Goal: Information Seeking & Learning: Learn about a topic

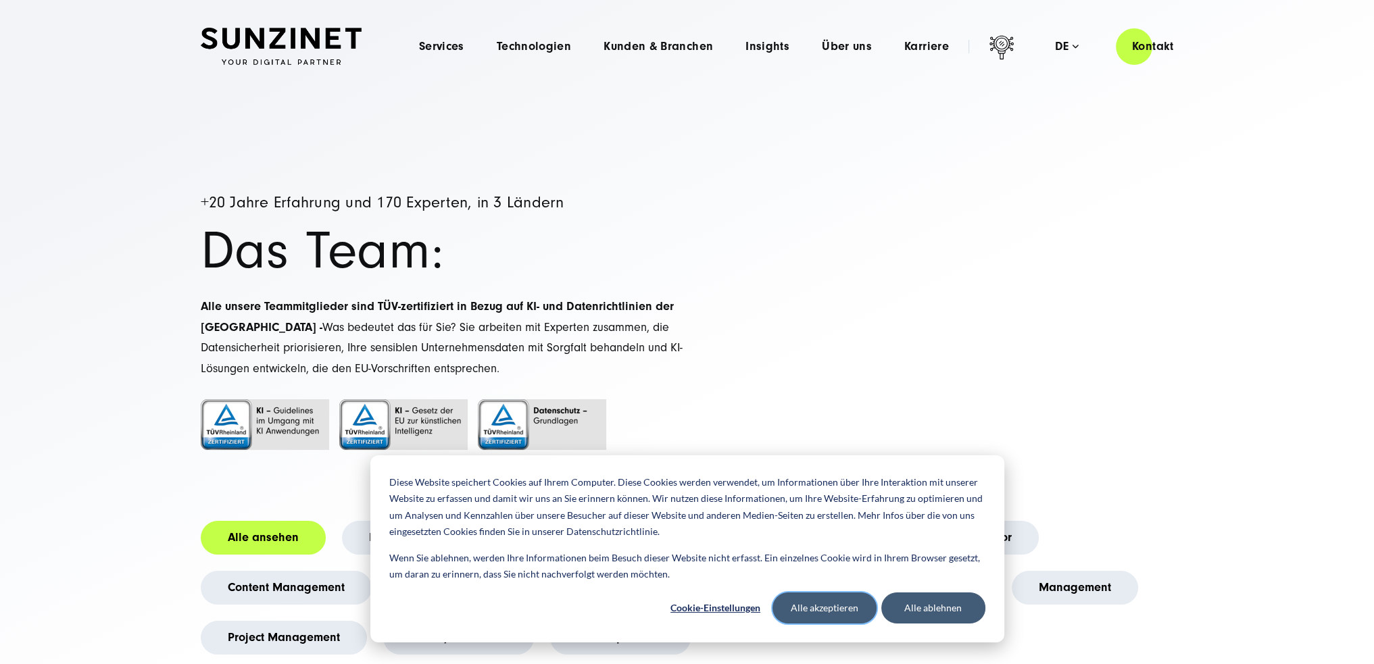
click at [826, 610] on button "Alle akzeptieren" at bounding box center [824, 608] width 104 height 31
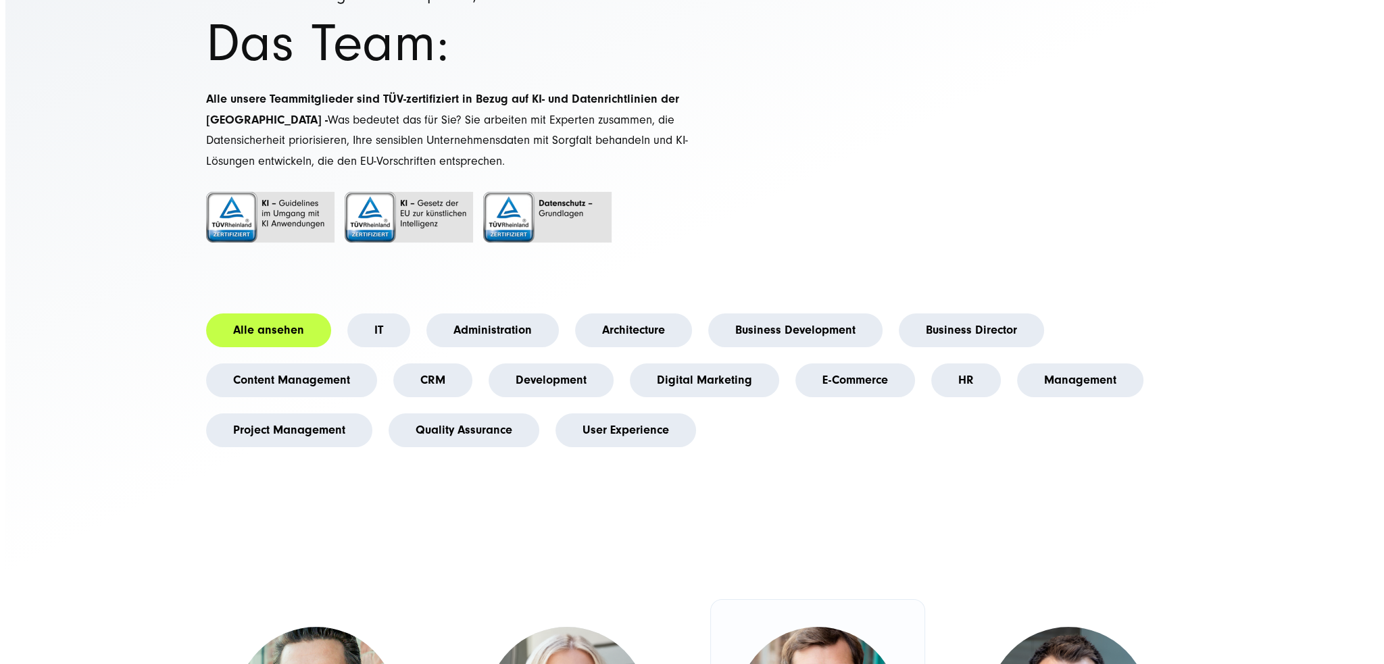
scroll to position [541, 0]
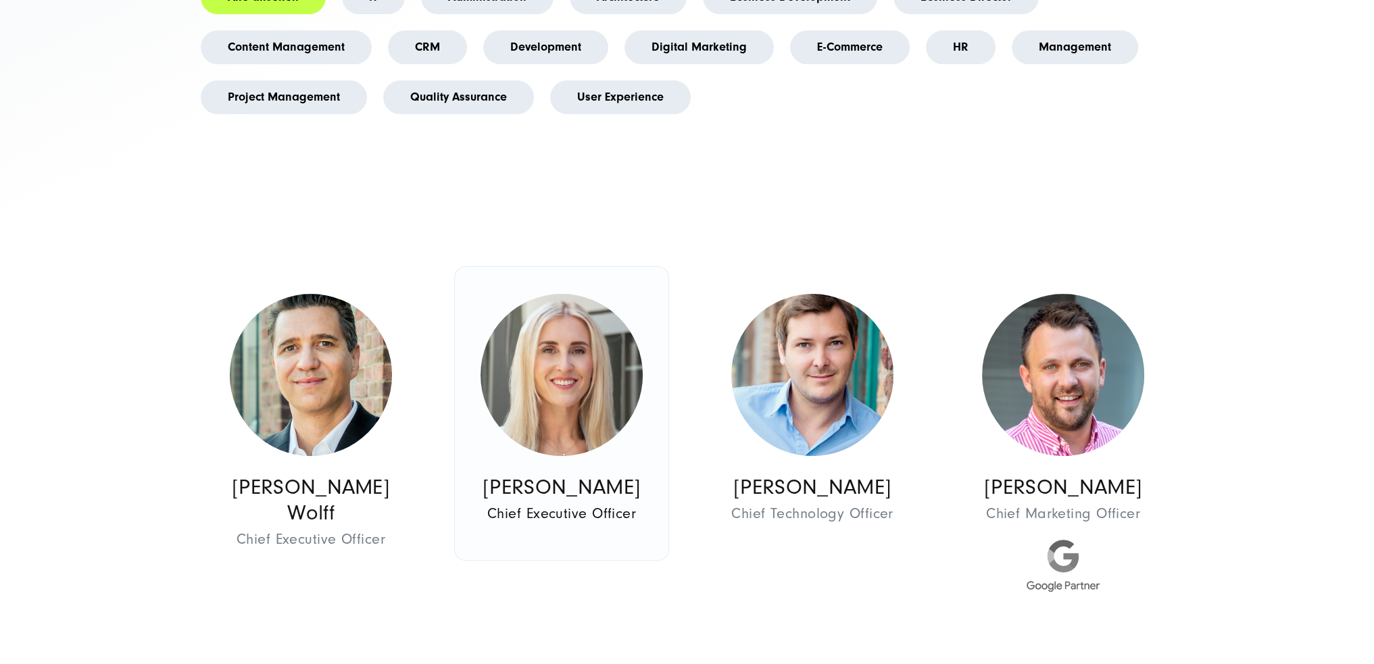
click at [536, 367] on img at bounding box center [561, 375] width 162 height 162
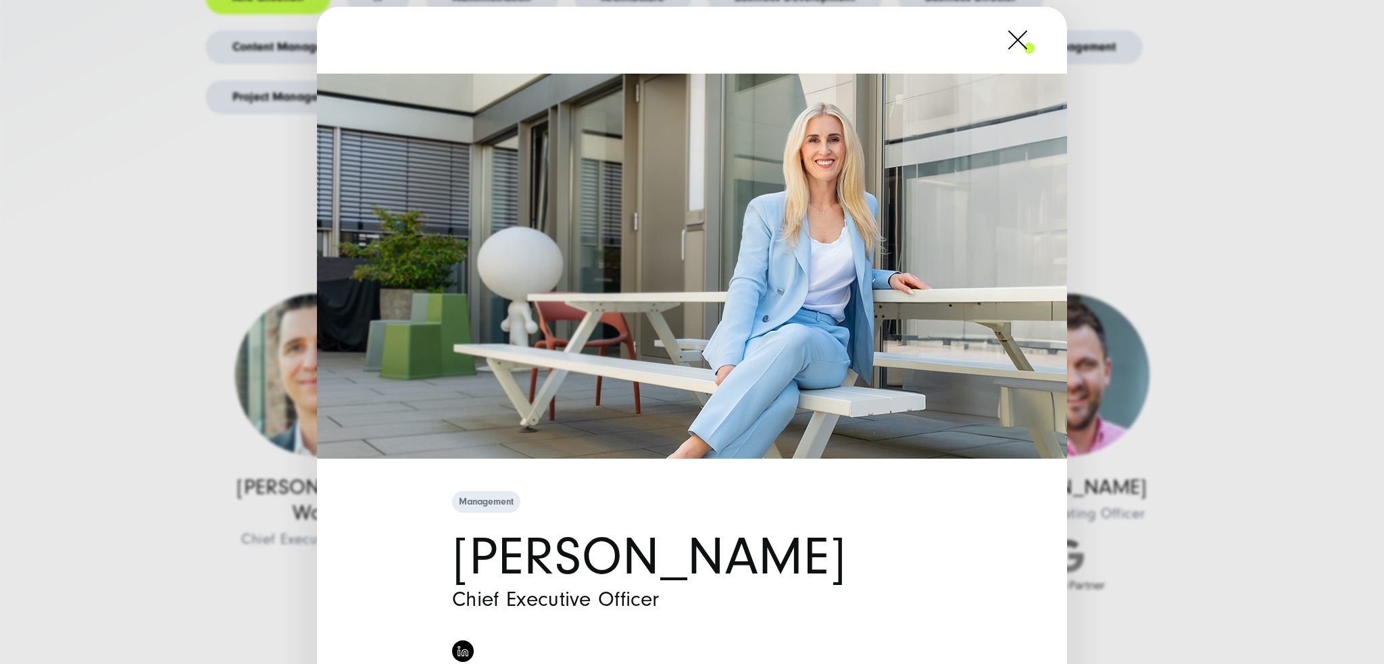
click at [107, 300] on div "Management [PERSON_NAME] Chief Executive Officer" at bounding box center [692, 332] width 1384 height 664
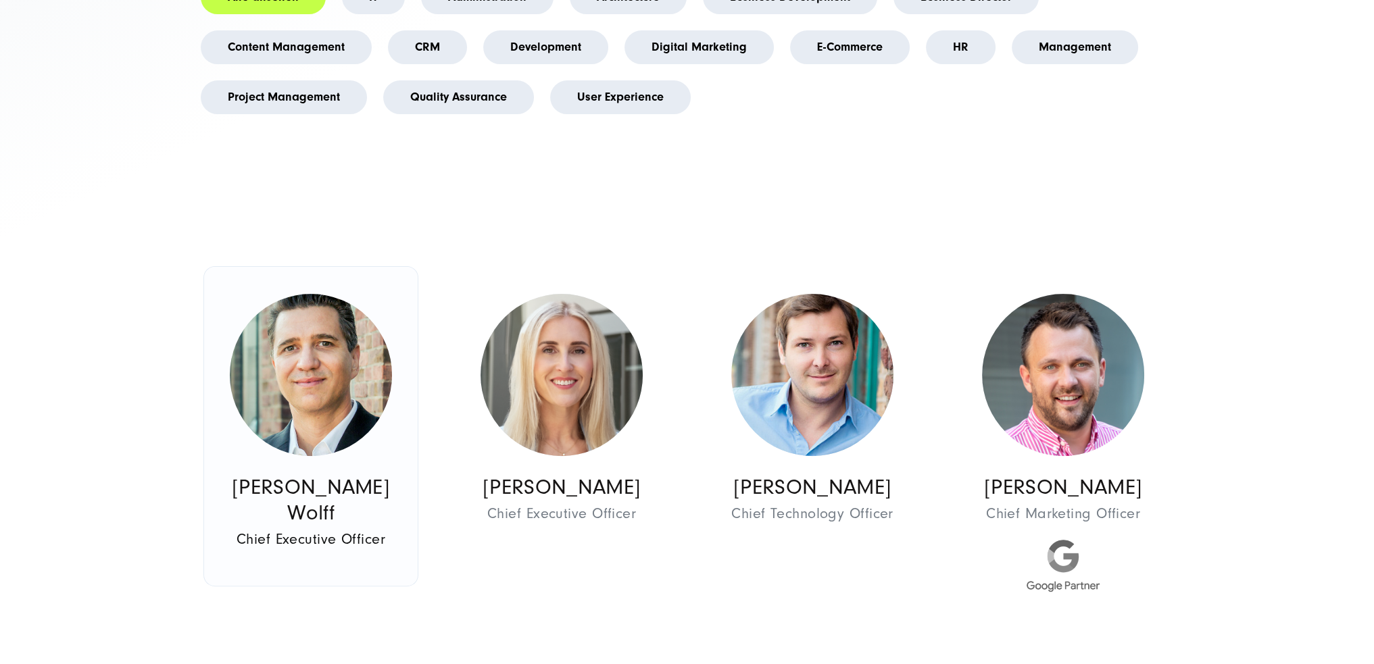
click at [255, 360] on img at bounding box center [311, 375] width 162 height 162
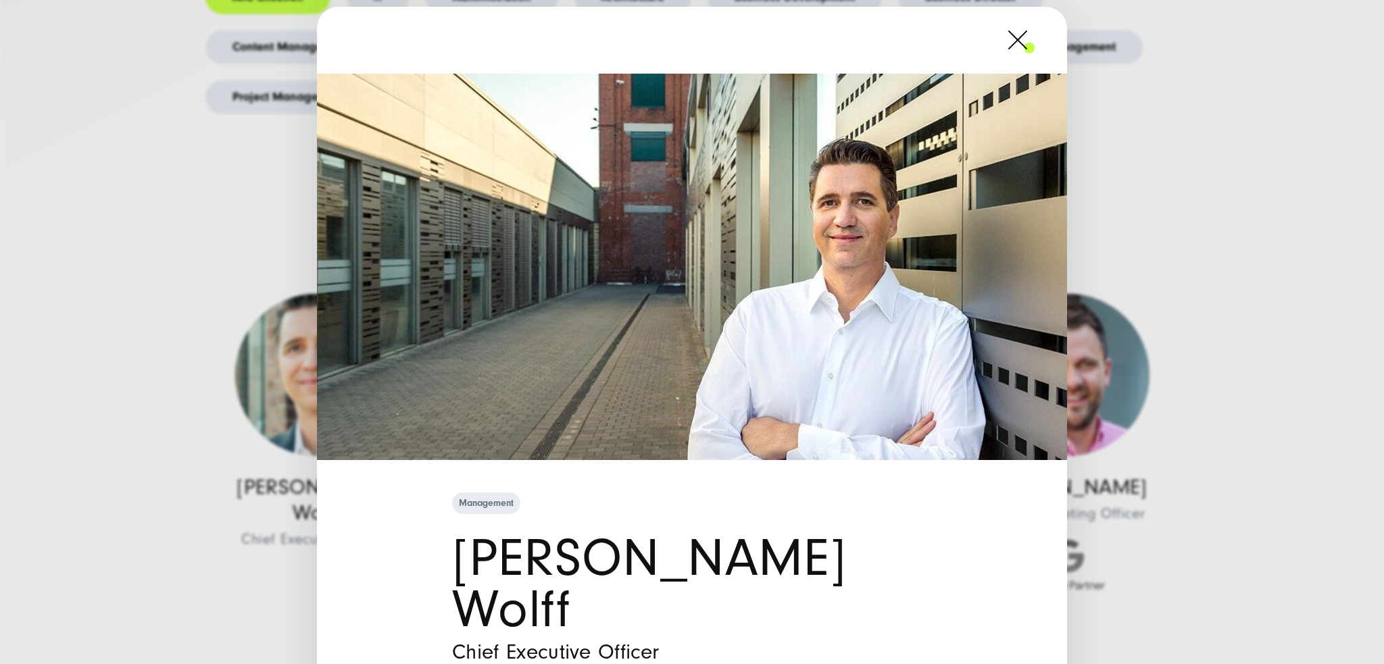
click at [164, 370] on div "Management [PERSON_NAME] Wolff Chief Executive Officer" at bounding box center [692, 332] width 1384 height 664
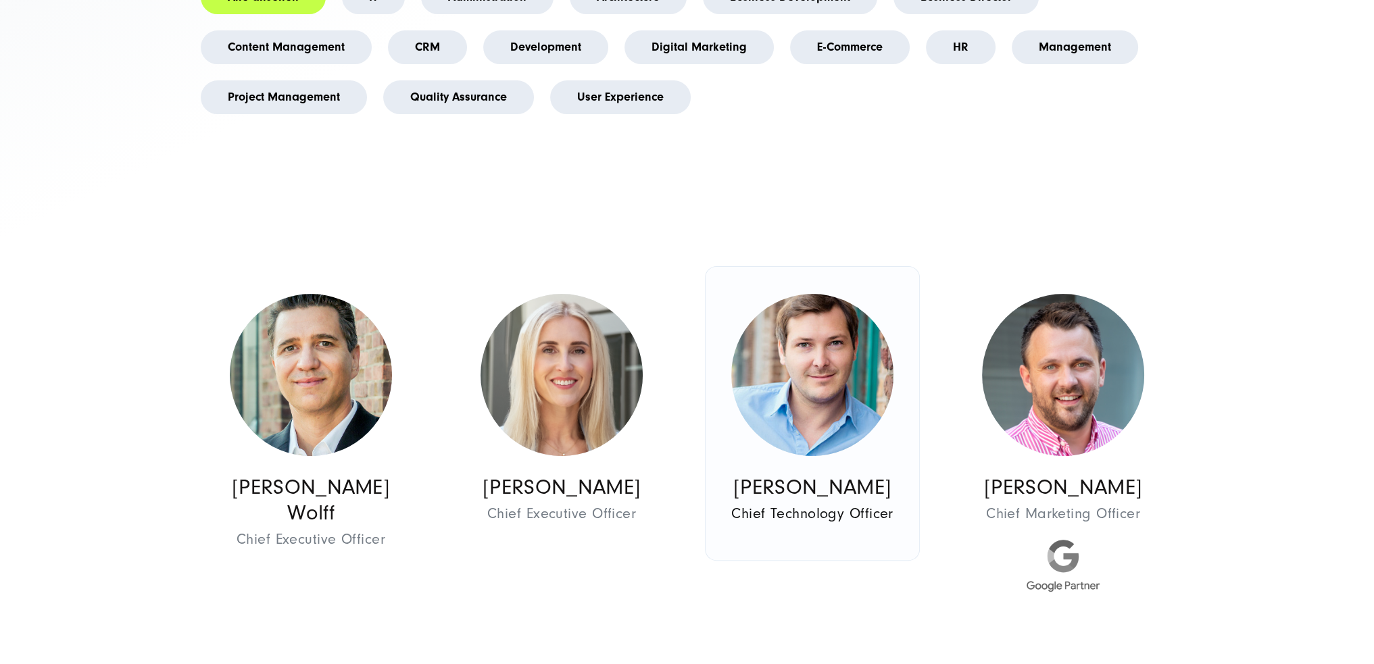
click at [830, 385] on img at bounding box center [812, 375] width 162 height 162
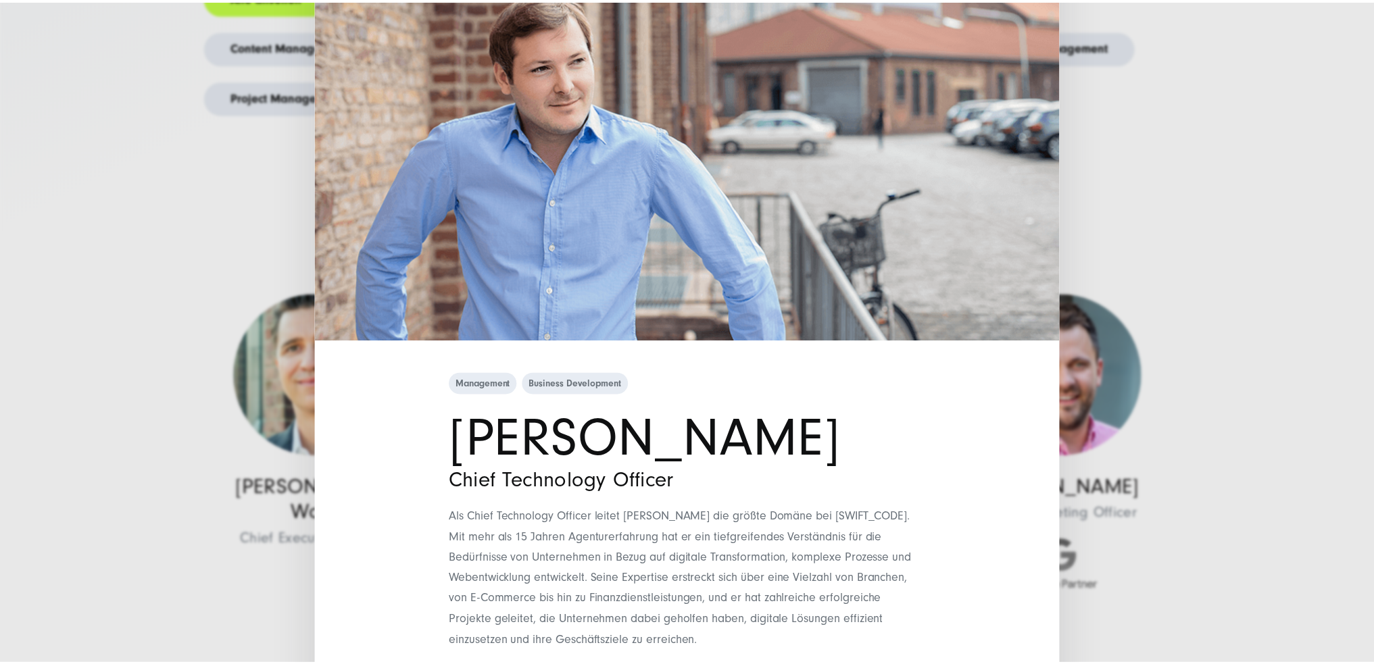
scroll to position [135, 0]
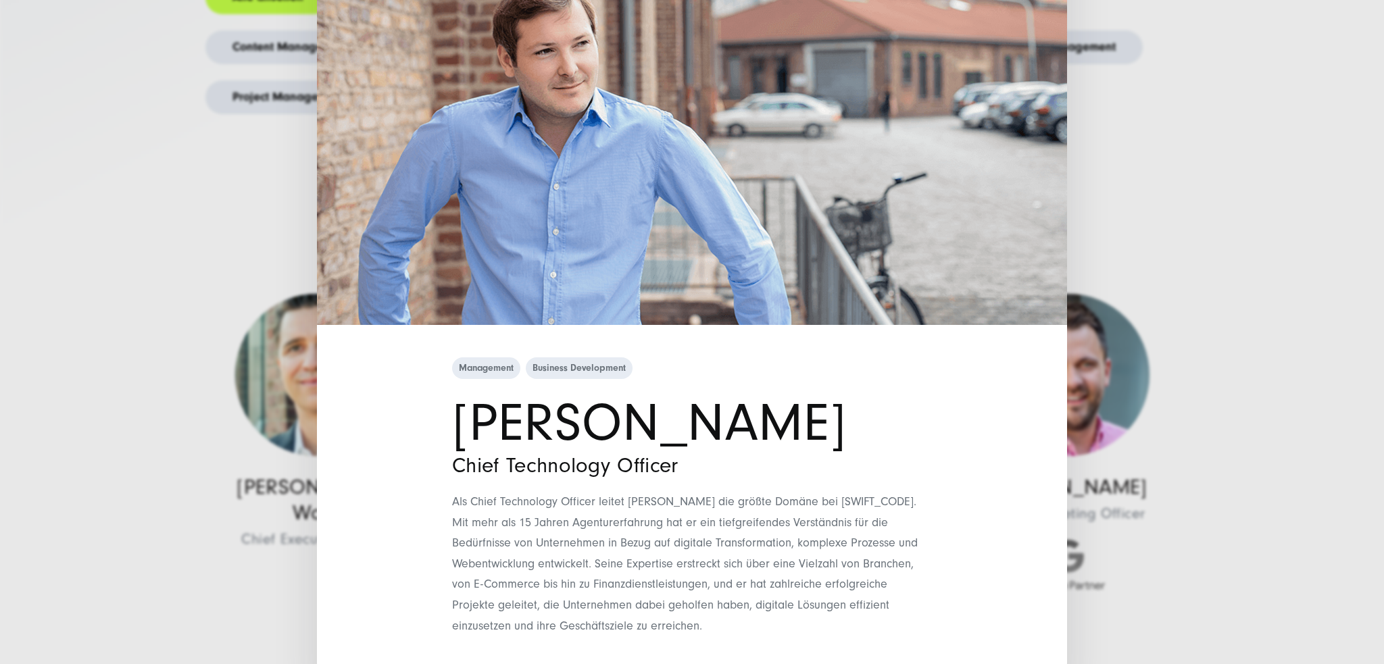
click at [209, 453] on div "Management Business Development [PERSON_NAME] Chief Technology Officer Als Chie…" at bounding box center [692, 332] width 1384 height 664
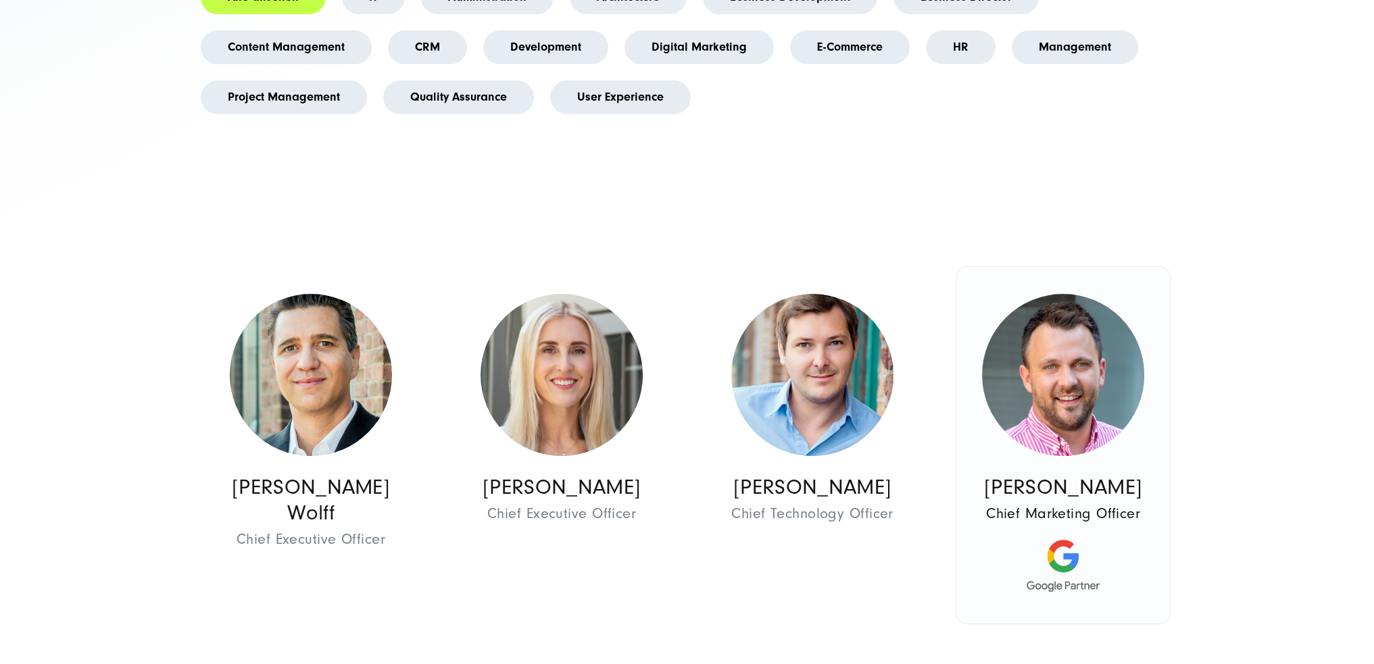
click at [1070, 372] on img at bounding box center [1063, 375] width 162 height 162
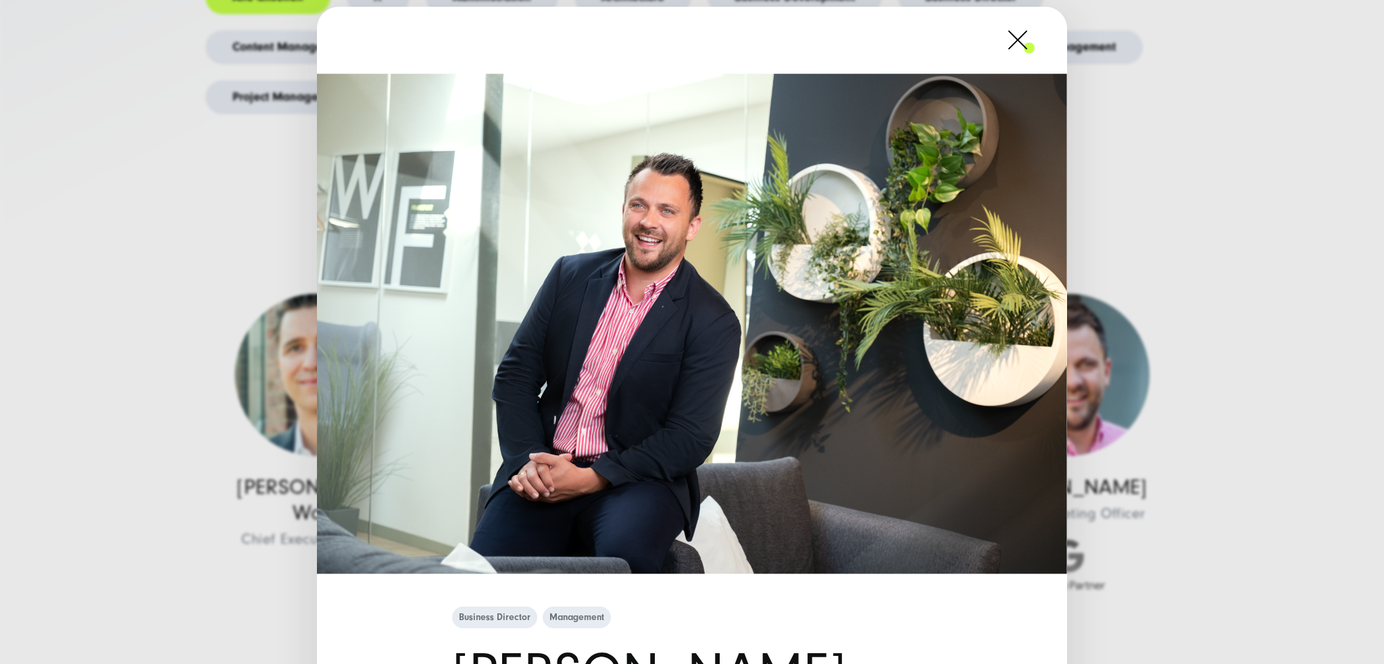
click at [1214, 313] on div "Business Director Management [PERSON_NAME] Chief Marketing Officer" at bounding box center [692, 332] width 1384 height 664
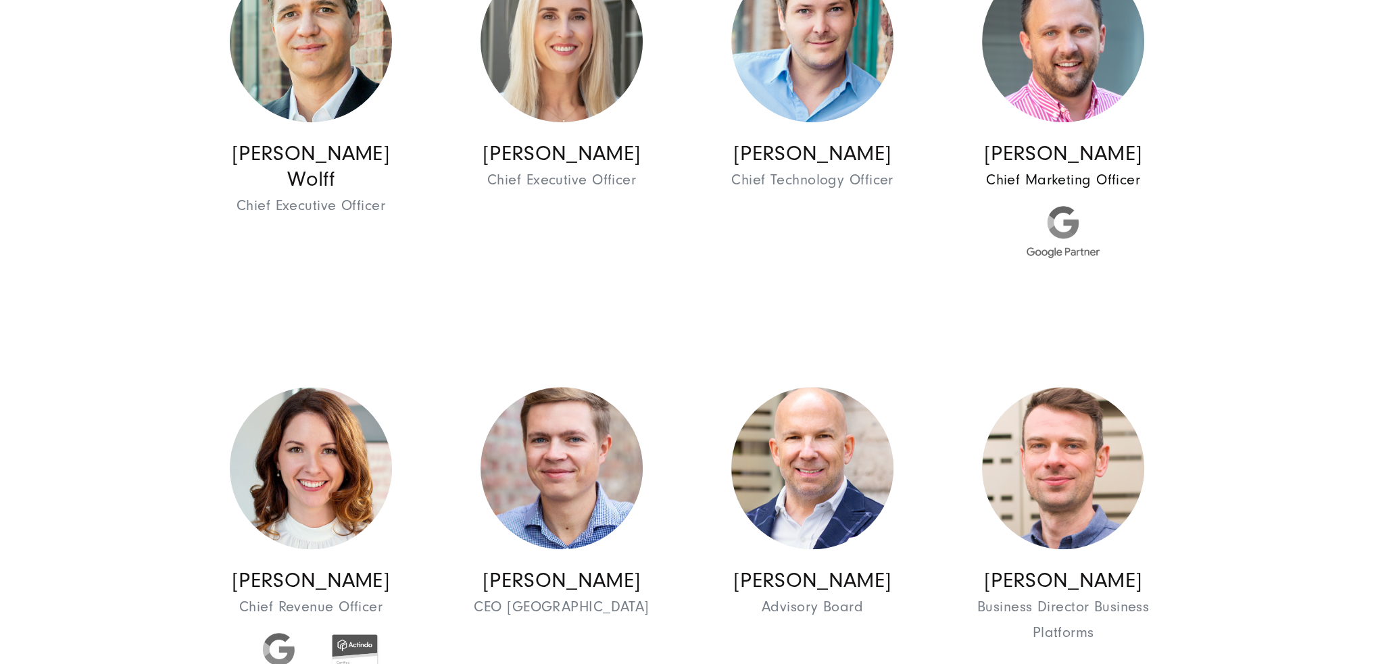
scroll to position [946, 0]
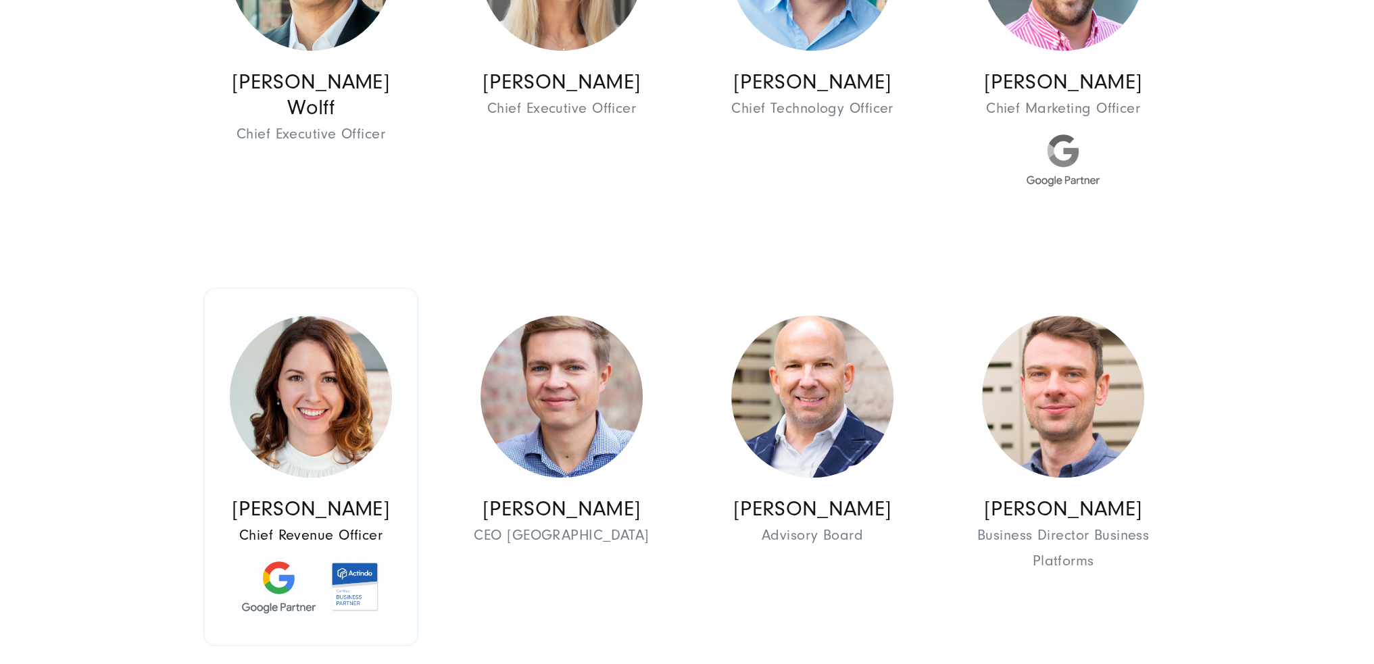
click at [274, 405] on img at bounding box center [311, 397] width 162 height 162
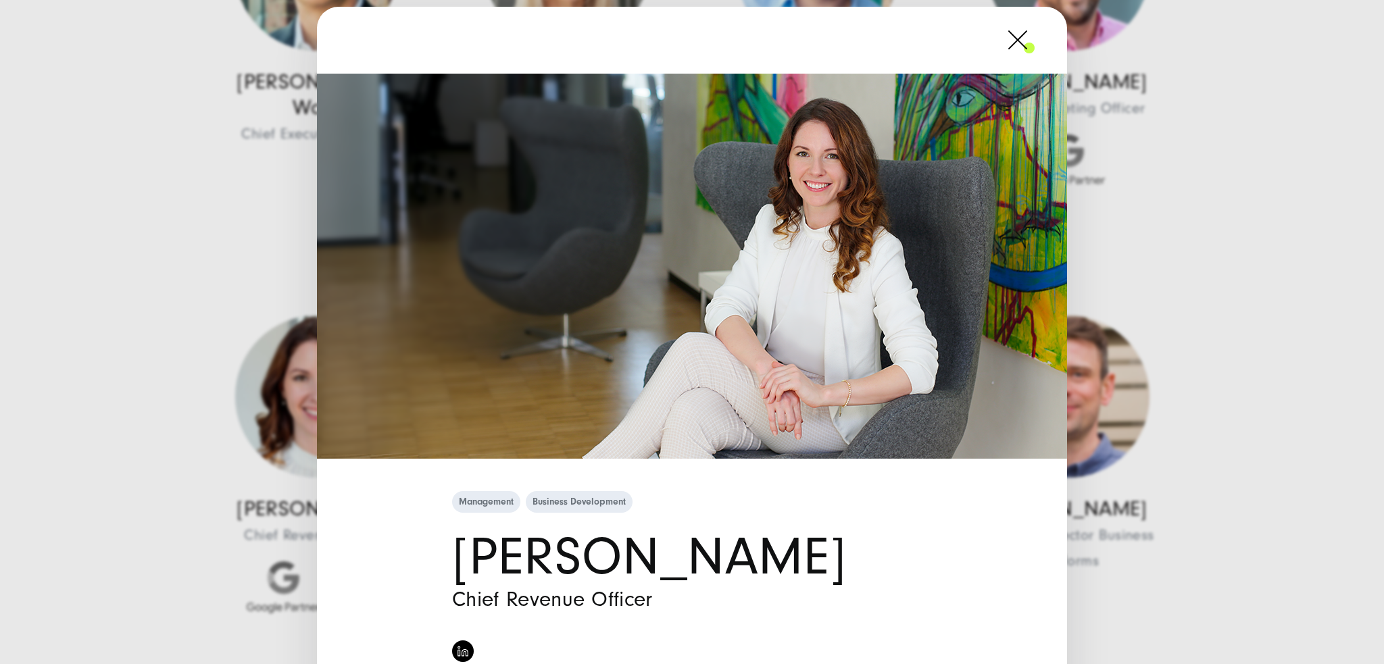
click at [164, 455] on div "Management Business Development [PERSON_NAME] Chief Revenue Officer" at bounding box center [692, 332] width 1384 height 664
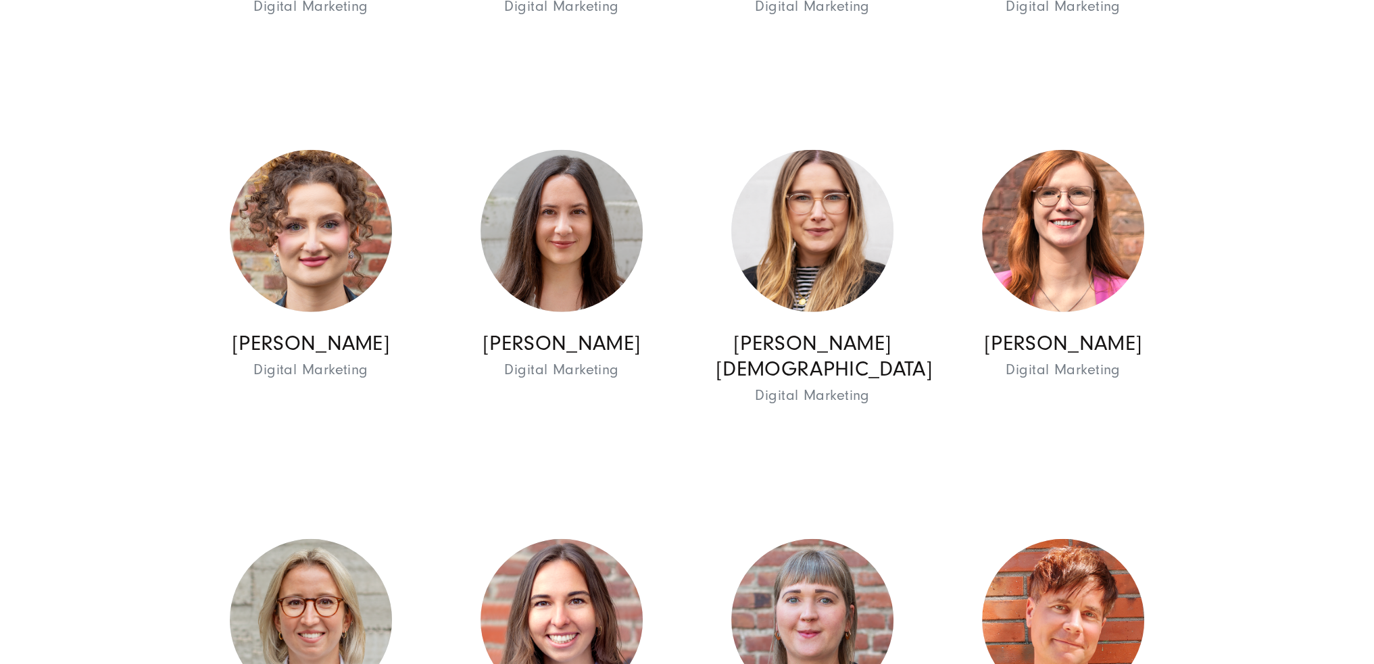
scroll to position [5608, 0]
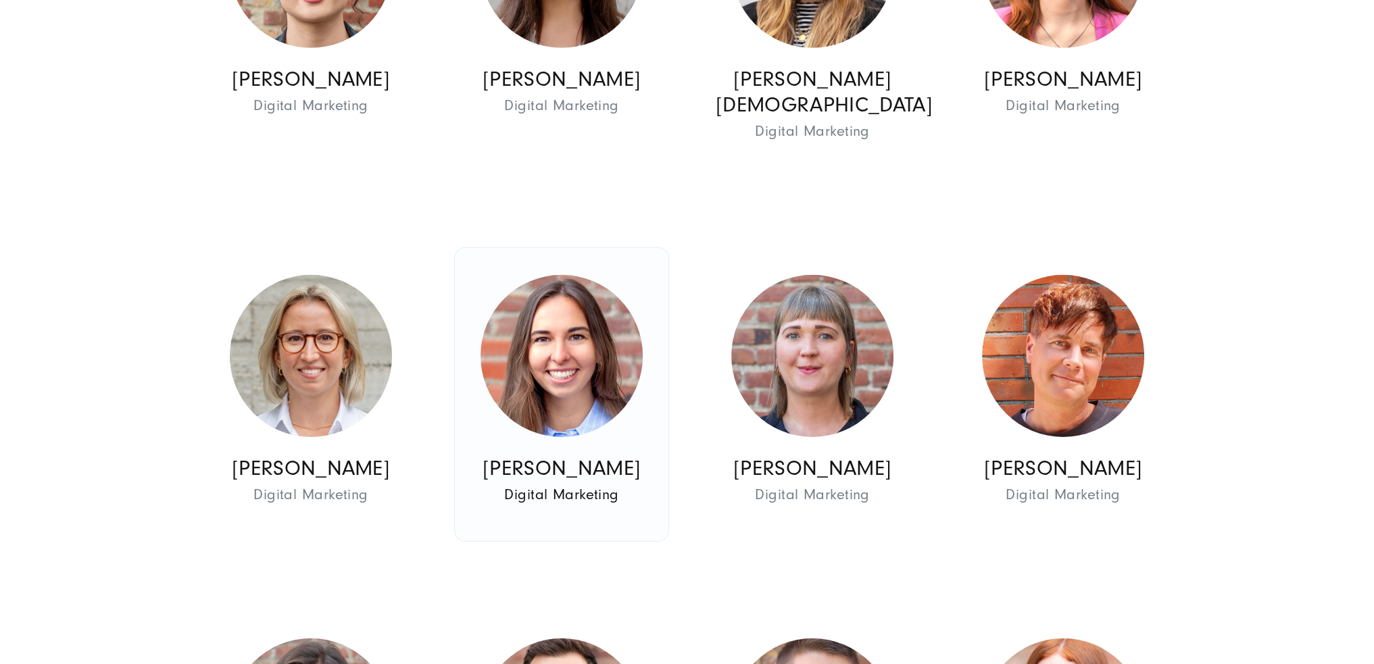
click at [529, 368] on img at bounding box center [561, 356] width 162 height 162
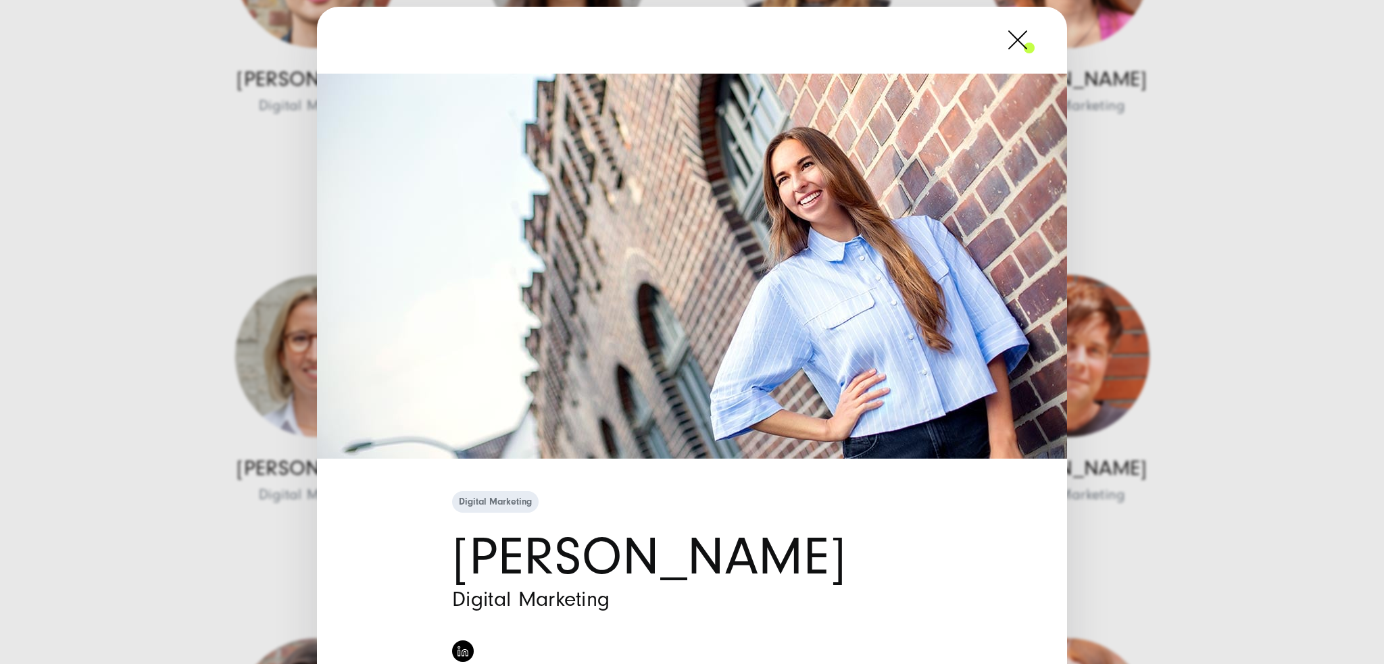
click at [70, 457] on div "Digital Marketing [PERSON_NAME] Digital Marketing" at bounding box center [692, 332] width 1384 height 664
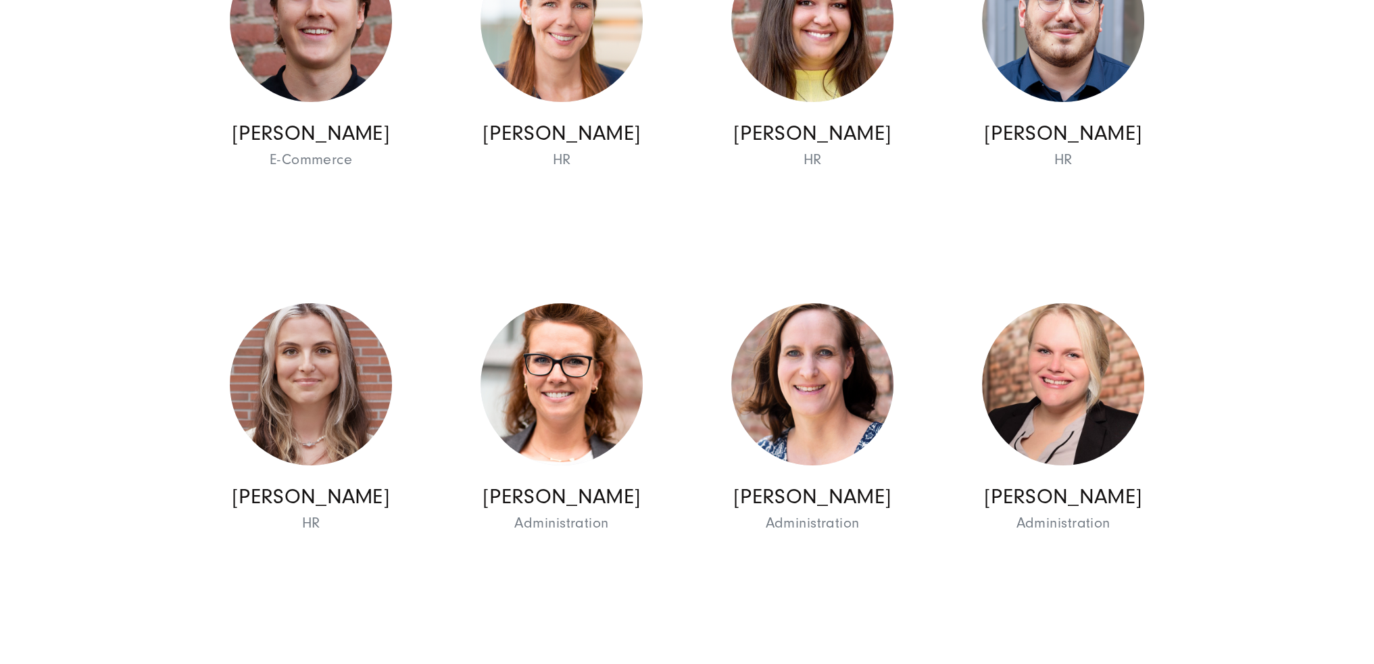
scroll to position [6824, 0]
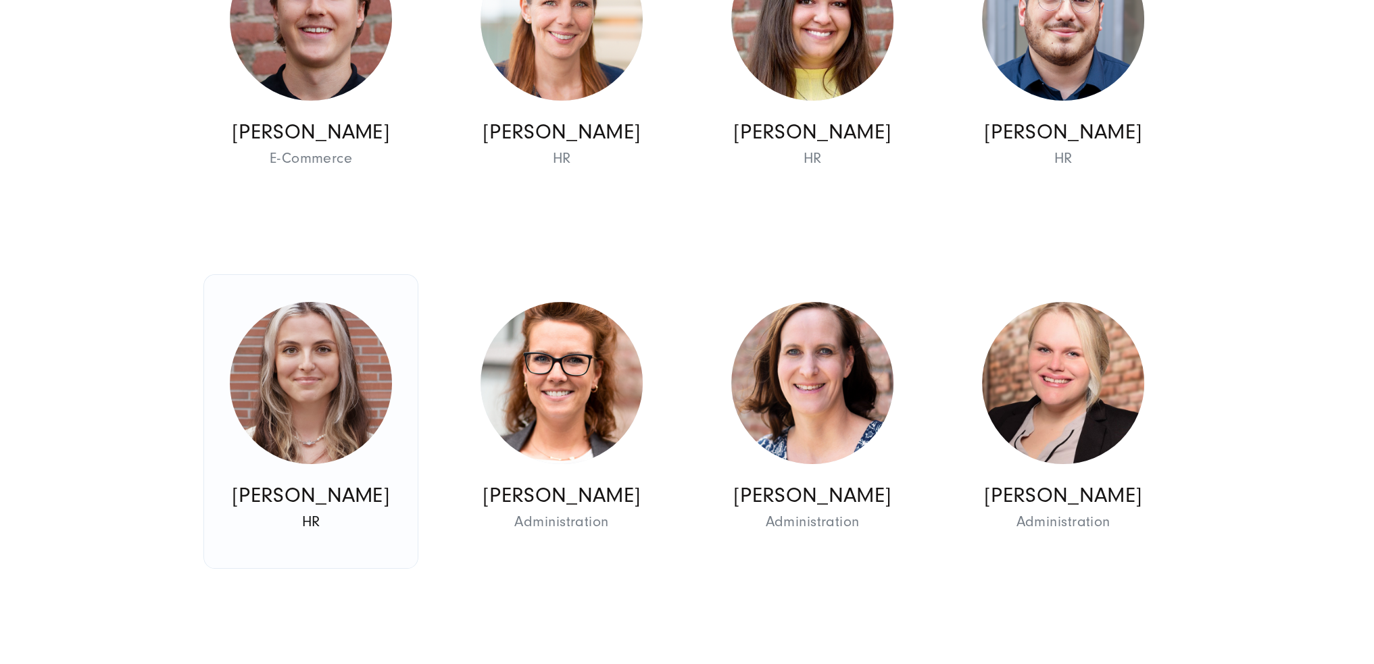
click at [268, 405] on img at bounding box center [311, 383] width 162 height 162
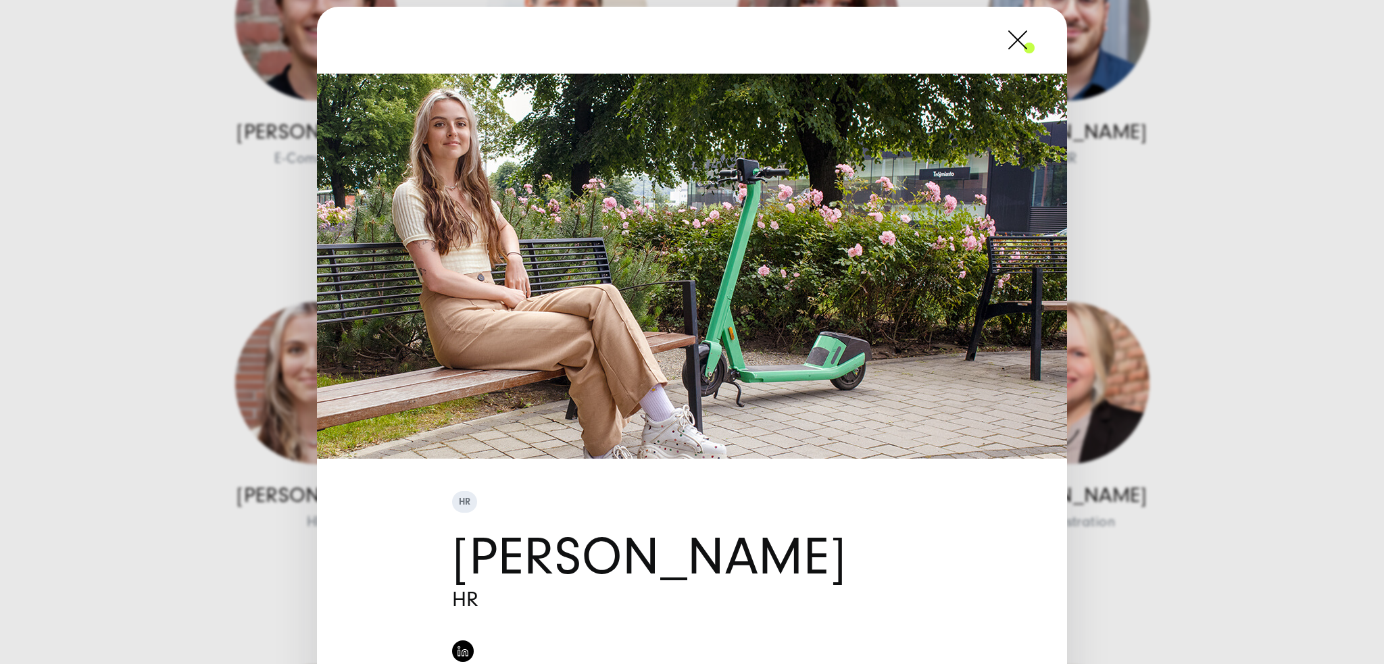
click at [118, 450] on div "HR [PERSON_NAME] HR" at bounding box center [692, 332] width 1384 height 664
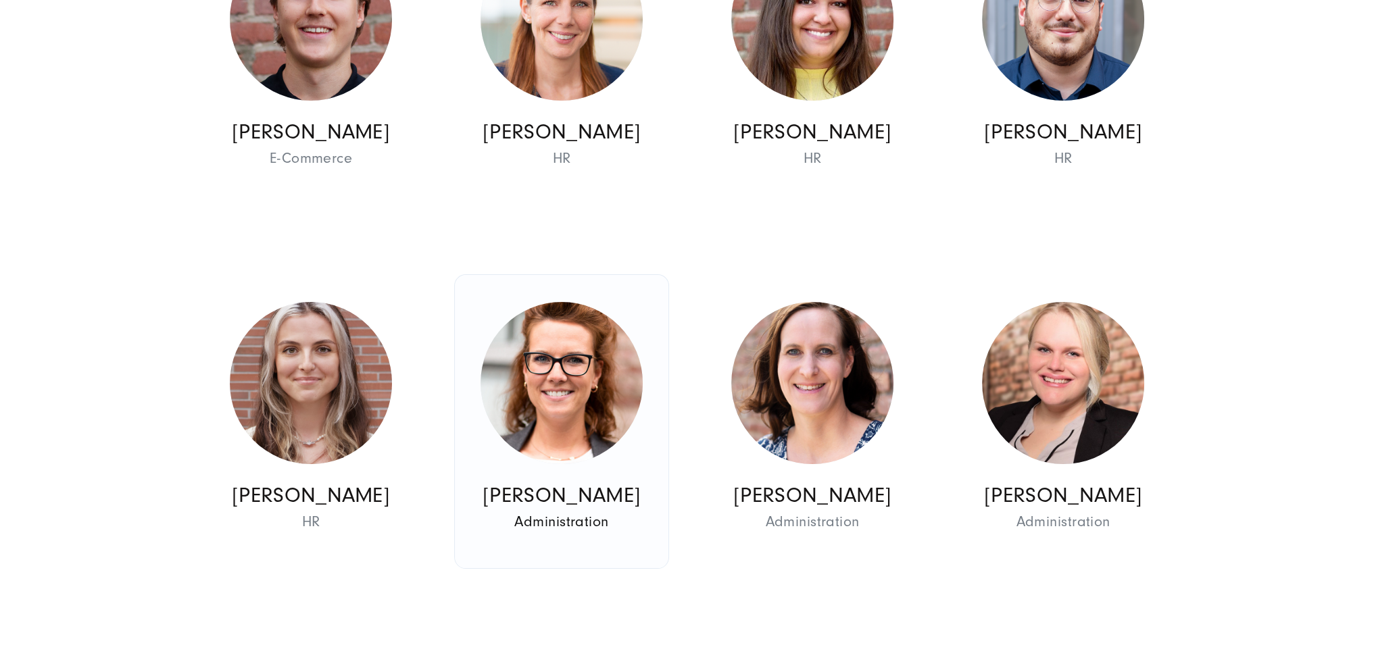
click at [531, 376] on img at bounding box center [561, 383] width 162 height 162
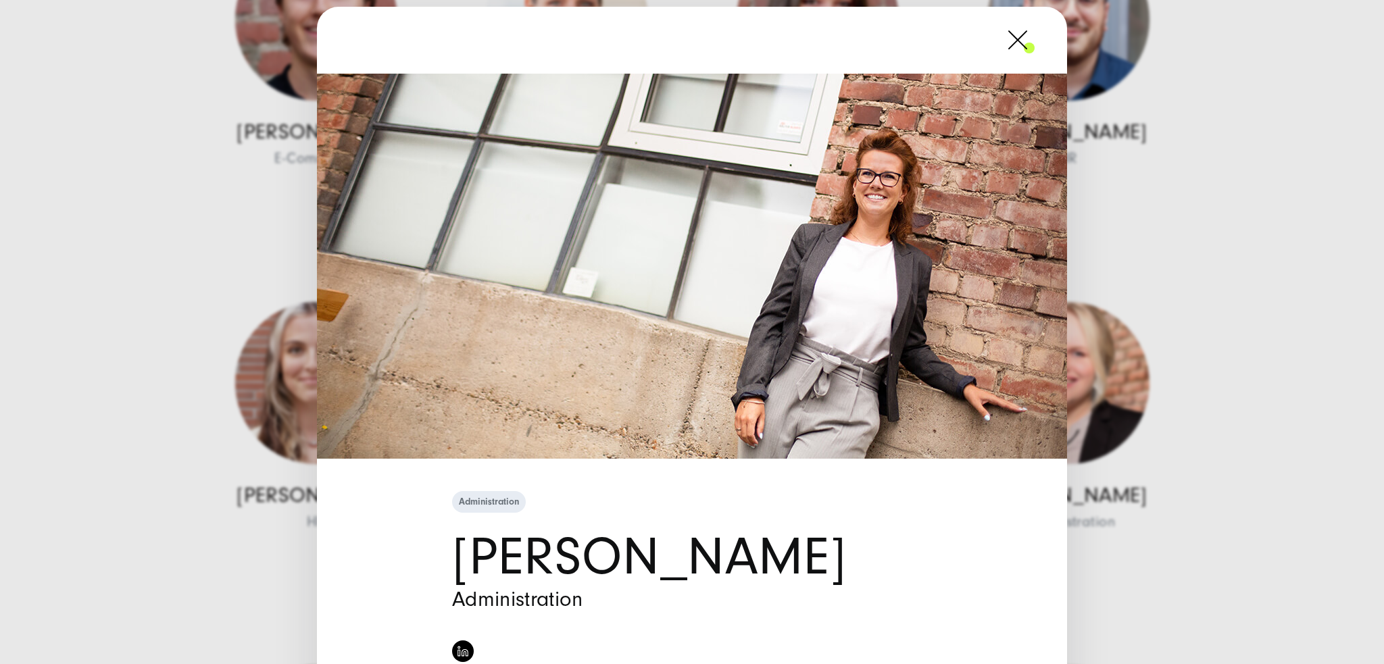
click at [149, 375] on div "Administration [PERSON_NAME] Administration" at bounding box center [692, 332] width 1384 height 664
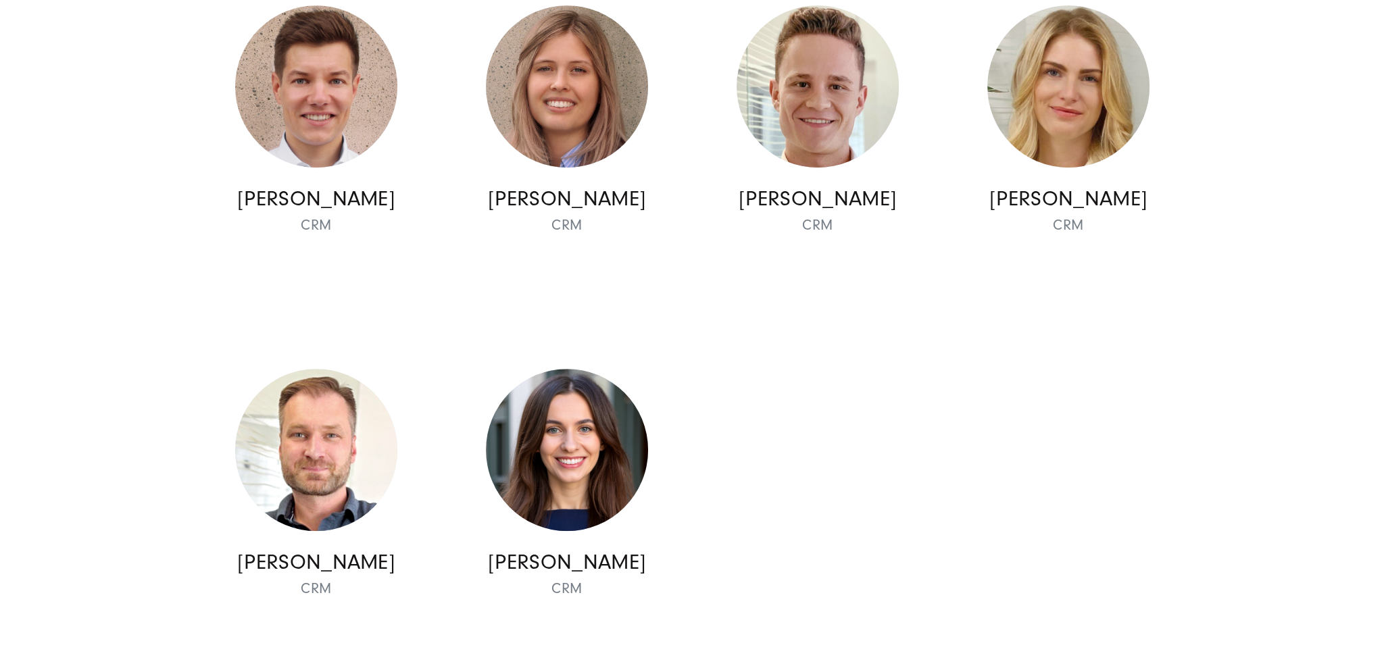
scroll to position [14662, 0]
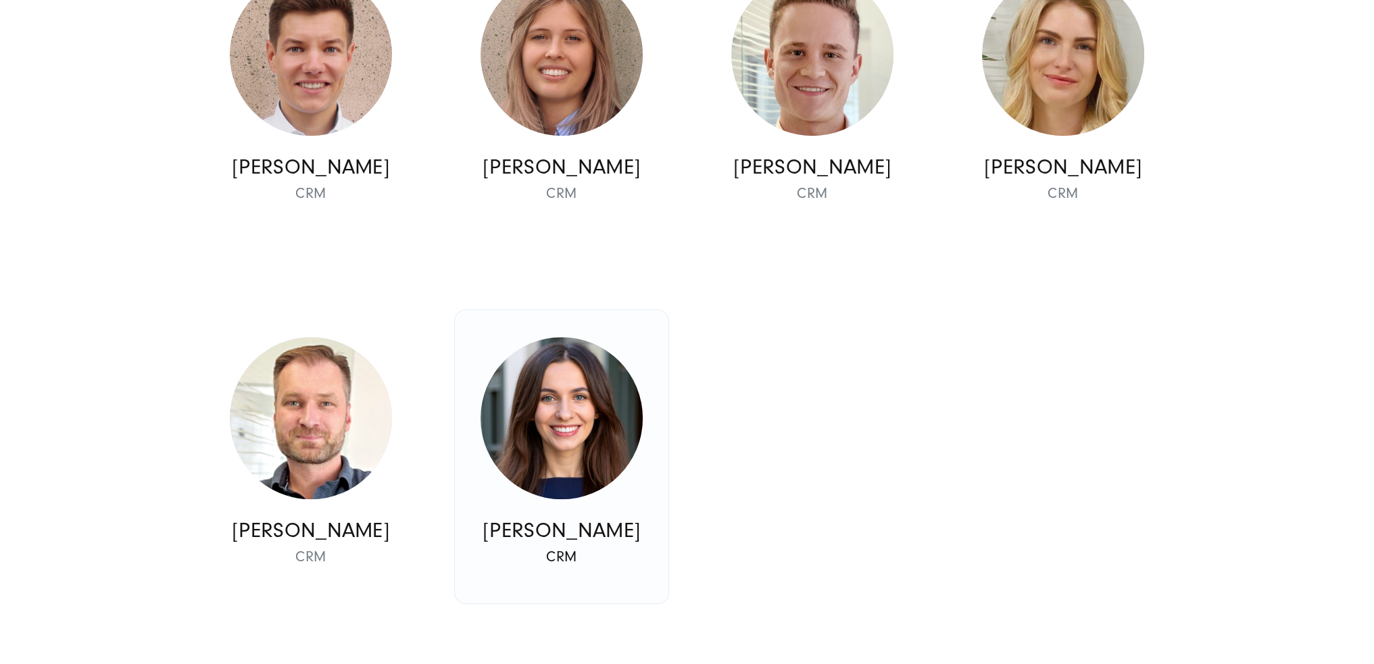
click at [511, 461] on img at bounding box center [561, 418] width 162 height 162
